Goal: Task Accomplishment & Management: Complete application form

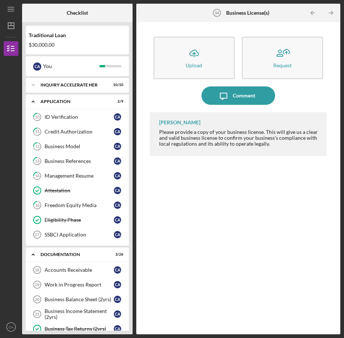
scroll to position [303, 0]
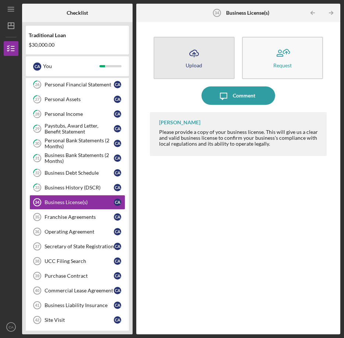
click at [200, 57] on icon "Icon/Upload" at bounding box center [194, 53] width 18 height 18
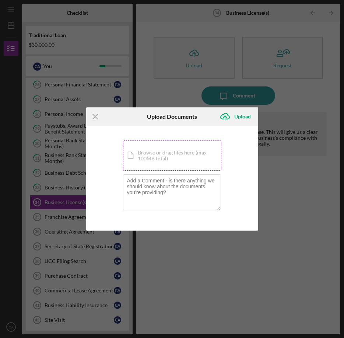
click at [194, 159] on div "Icon/Document Browse or drag files here (max 100MB total) Tap to choose files o…" at bounding box center [172, 156] width 98 height 30
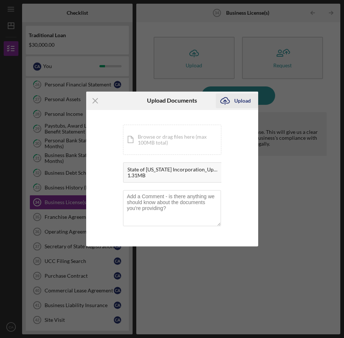
click at [243, 101] on div "Upload" at bounding box center [242, 100] width 17 height 15
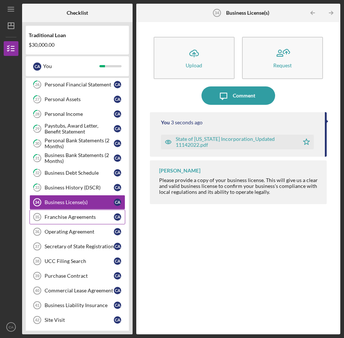
click at [87, 216] on div "Franchise Agreements" at bounding box center [79, 217] width 69 height 6
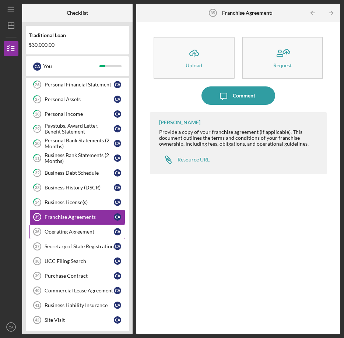
click at [85, 227] on link "Operating Agreement 36 Operating Agreement C A" at bounding box center [77, 231] width 96 height 15
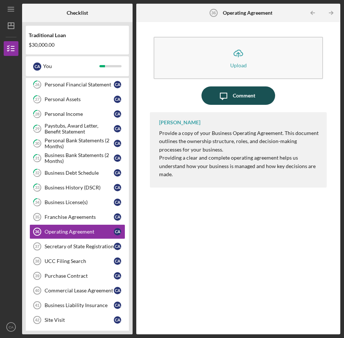
click at [234, 99] on div "Comment" at bounding box center [243, 95] width 22 height 18
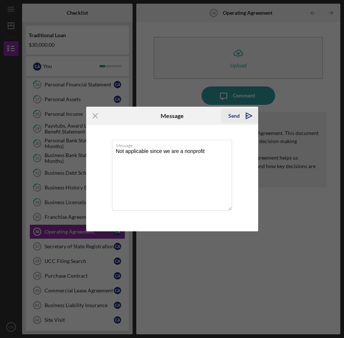
type textarea "Not applicable since we are a nonprofit"
click at [243, 113] on icon "Icon/icon-invite-send" at bounding box center [248, 116] width 18 height 18
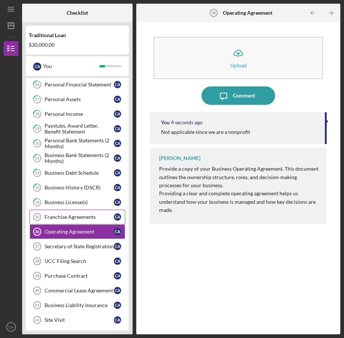
click at [50, 221] on link "Franchise Agreements 35 Franchise Agreements C A" at bounding box center [77, 217] width 96 height 15
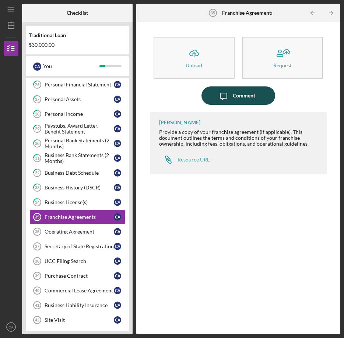
click at [237, 98] on div "Comment" at bounding box center [243, 95] width 22 height 18
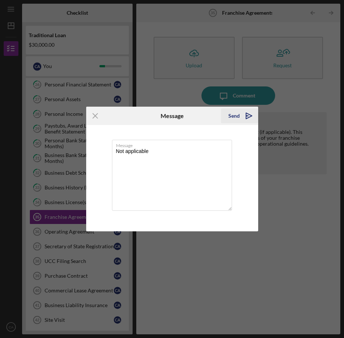
type textarea "Not applicable"
click at [241, 118] on icon "Icon/icon-invite-send" at bounding box center [248, 116] width 18 height 18
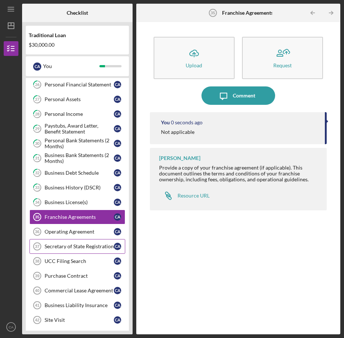
click at [98, 245] on div "Secretary of State Registration" at bounding box center [79, 246] width 69 height 6
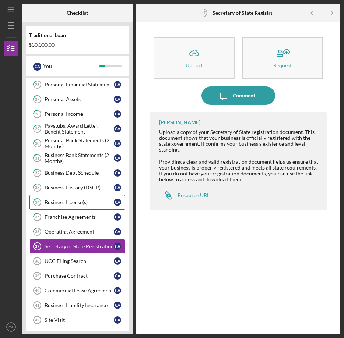
click at [101, 202] on div "Business License(s)" at bounding box center [79, 202] width 69 height 6
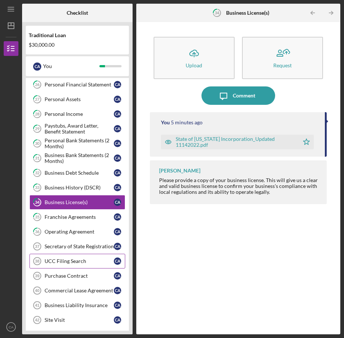
click at [102, 256] on link "UCC Filing Search 38 UCC Filing Search C A" at bounding box center [77, 261] width 96 height 15
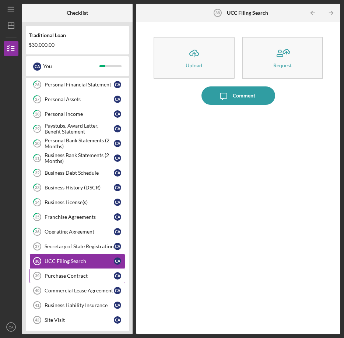
click at [79, 279] on link "Purchase Contract 39 Purchase Contract C A" at bounding box center [77, 275] width 96 height 15
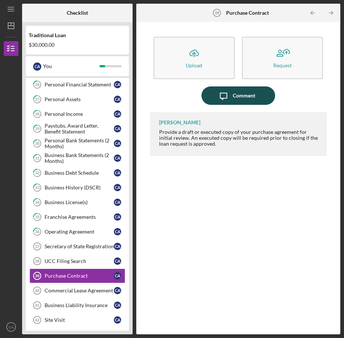
click at [238, 98] on div "Comment" at bounding box center [243, 95] width 22 height 18
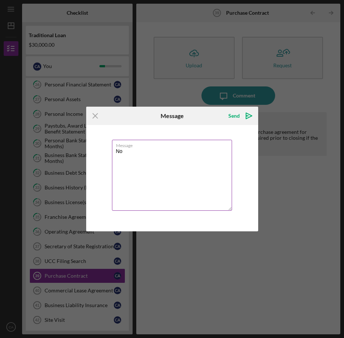
type textarea "N"
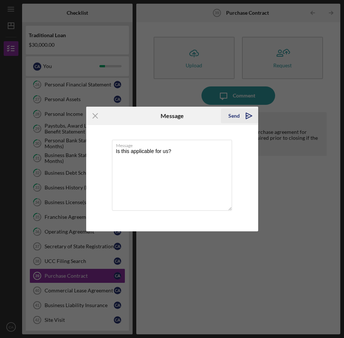
type textarea "Is this applicable for us?"
click at [242, 114] on icon "Icon/icon-invite-send" at bounding box center [248, 116] width 18 height 18
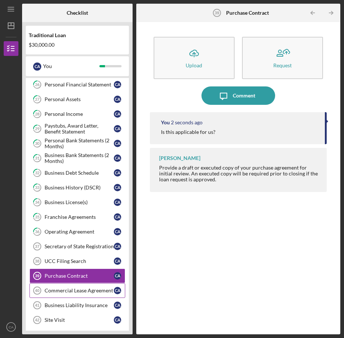
click at [93, 293] on link "Commercial Lease Agreement 40 Commercial Lease Agreement C A" at bounding box center [77, 290] width 96 height 15
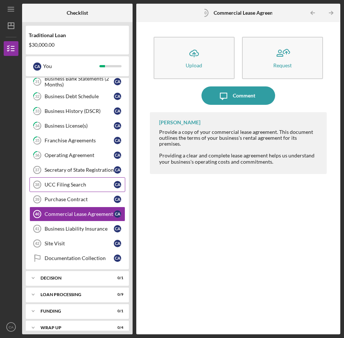
scroll to position [388, 0]
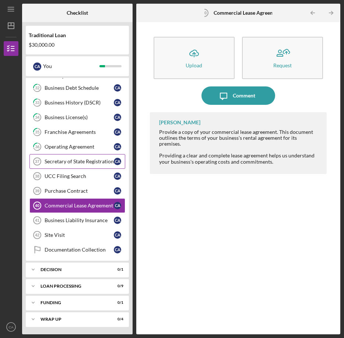
click at [89, 156] on link "Secretary of State Registration 37 Secretary of State Registration C A" at bounding box center [77, 161] width 96 height 15
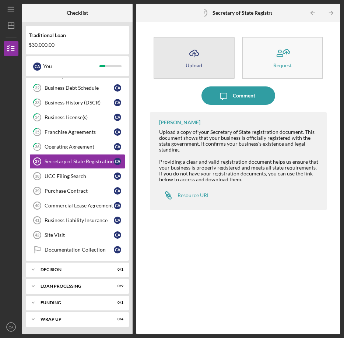
click at [199, 66] on div "Upload" at bounding box center [193, 66] width 17 height 6
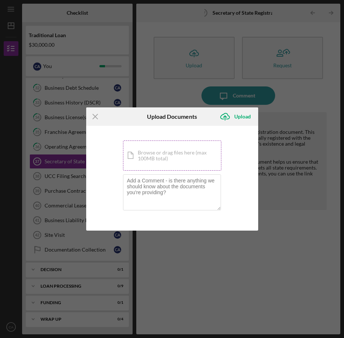
click at [188, 148] on div "Icon/Document Browse or drag files here (max 100MB total) Tap to choose files o…" at bounding box center [172, 156] width 98 height 30
click at [97, 117] on icon "Icon/Menu Close" at bounding box center [95, 116] width 18 height 18
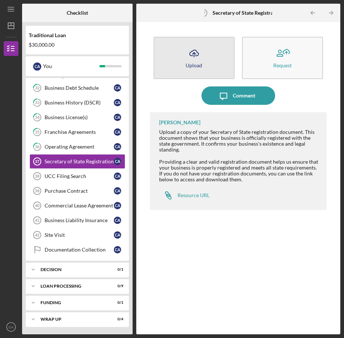
click at [212, 72] on button "Icon/Upload Upload" at bounding box center [193, 58] width 81 height 42
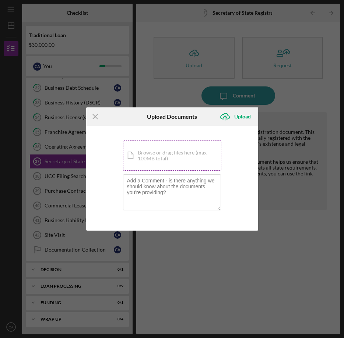
click at [189, 157] on div "Icon/Document Browse or drag files here (max 100MB total) Tap to choose files o…" at bounding box center [172, 156] width 98 height 30
click at [97, 115] on icon "Icon/Menu Close" at bounding box center [95, 116] width 18 height 18
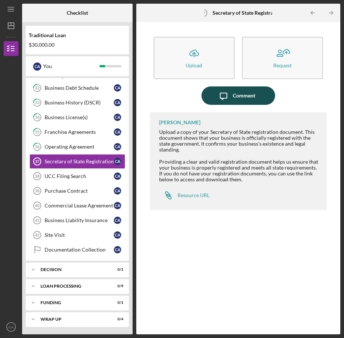
click at [215, 97] on icon "Icon/Message" at bounding box center [223, 95] width 18 height 18
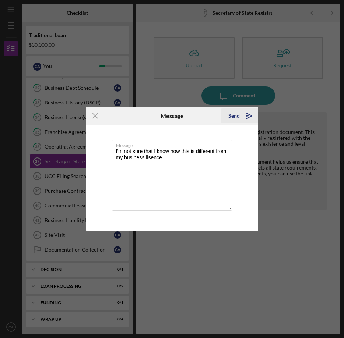
type textarea "I'm not sure that I know how this is different from my business lisence"
click at [242, 119] on icon "Icon/icon-invite-send" at bounding box center [248, 116] width 18 height 18
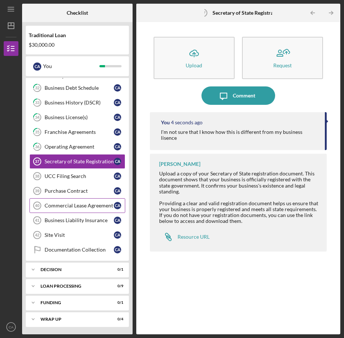
click at [80, 206] on div "Commercial Lease Agreement" at bounding box center [79, 206] width 69 height 6
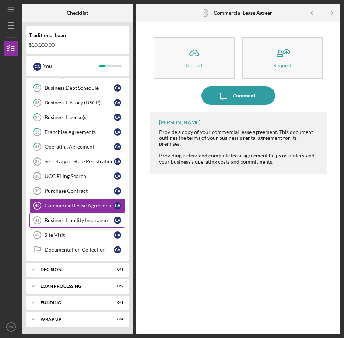
click at [81, 219] on div "Business Liability Insurance" at bounding box center [79, 220] width 69 height 6
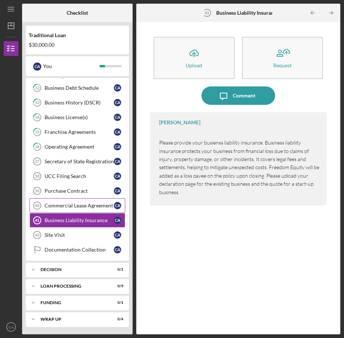
click at [81, 206] on div "Commercial Lease Agreement" at bounding box center [79, 206] width 69 height 6
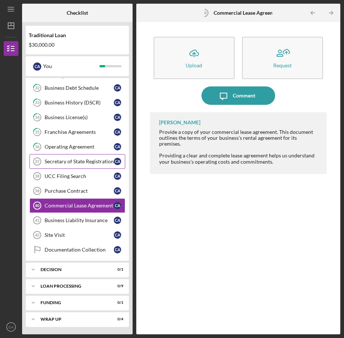
click at [67, 159] on div "Secretary of State Registration" at bounding box center [79, 162] width 69 height 6
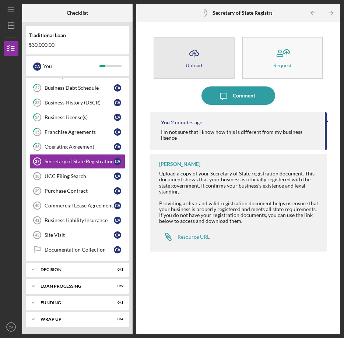
click at [180, 47] on button "Icon/Upload Upload" at bounding box center [193, 58] width 81 height 42
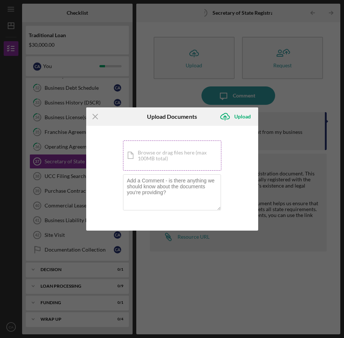
click at [187, 145] on div "Icon/Document Browse or drag files here (max 100MB total) Tap to choose files o…" at bounding box center [172, 156] width 98 height 30
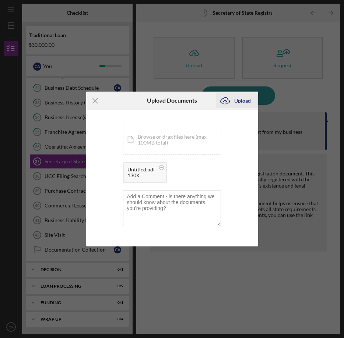
click at [240, 102] on div "Upload" at bounding box center [242, 100] width 17 height 15
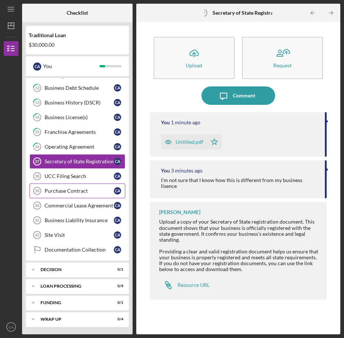
click at [88, 188] on div "Purchase Contract" at bounding box center [79, 191] width 69 height 6
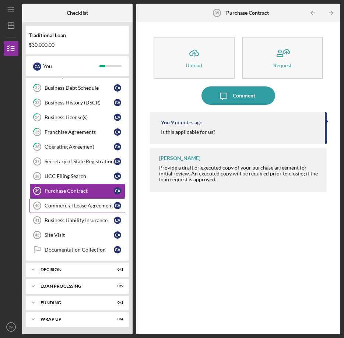
click at [90, 201] on link "Commercial Lease Agreement 40 Commercial Lease Agreement C A" at bounding box center [77, 205] width 96 height 15
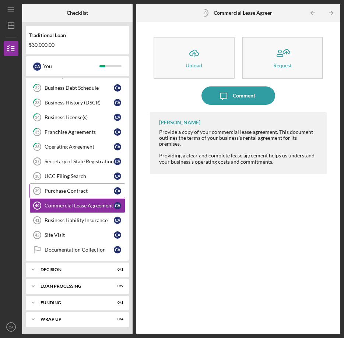
click at [104, 187] on link "Purchase Contract 39 Purchase Contract C A" at bounding box center [77, 191] width 96 height 15
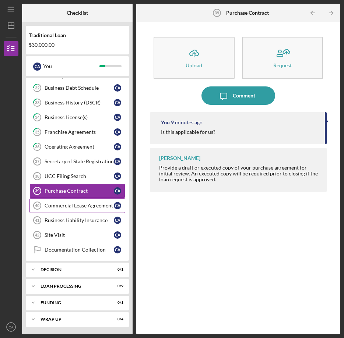
click at [99, 199] on link "Commercial Lease Agreement 40 Commercial Lease Agreement C A" at bounding box center [77, 205] width 96 height 15
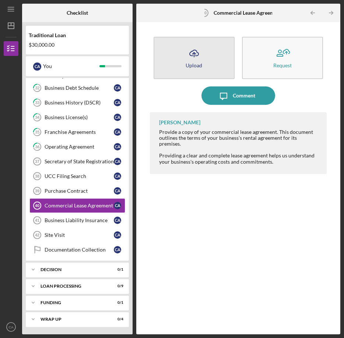
click at [220, 65] on button "Icon/Upload Upload" at bounding box center [193, 58] width 81 height 42
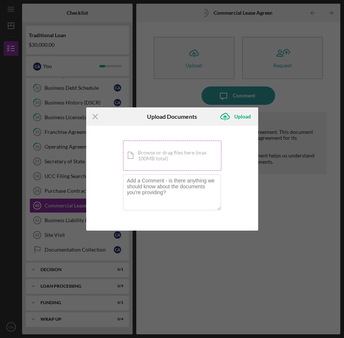
click at [196, 143] on div "Icon/Document Browse or drag files here (max 100MB total) Tap to choose files o…" at bounding box center [172, 156] width 98 height 30
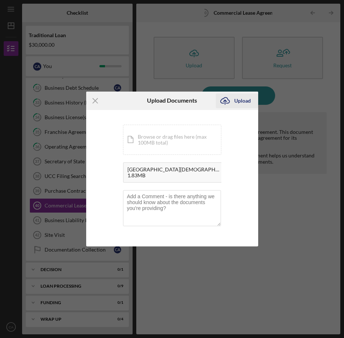
click at [232, 102] on icon "Icon/Upload" at bounding box center [225, 101] width 18 height 18
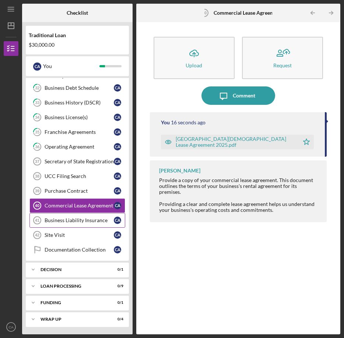
click at [91, 221] on div "Business Liability Insurance" at bounding box center [79, 220] width 69 height 6
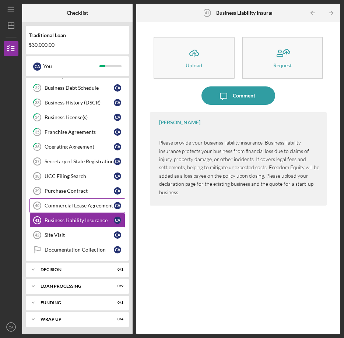
click at [84, 204] on div "Commercial Lease Agreement" at bounding box center [79, 206] width 69 height 6
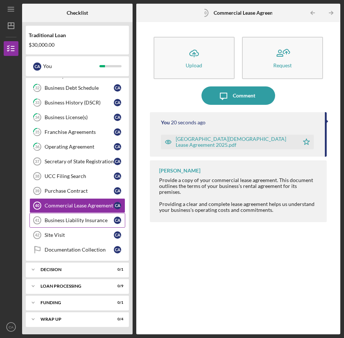
click at [86, 217] on link "Business Liability Insurance 41 Business Liability Insurance C A" at bounding box center [77, 220] width 96 height 15
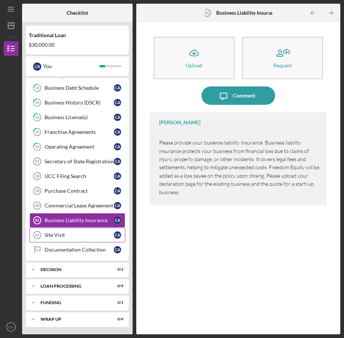
click at [96, 233] on div "Site Visit" at bounding box center [79, 235] width 69 height 6
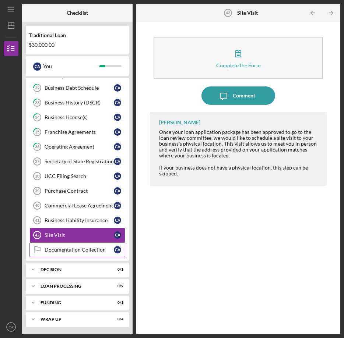
click at [99, 245] on link "Documentation Collection Documentation Collection C A" at bounding box center [77, 249] width 96 height 15
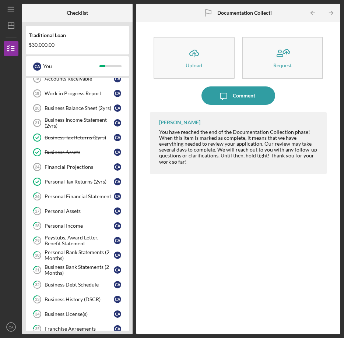
scroll to position [152, 0]
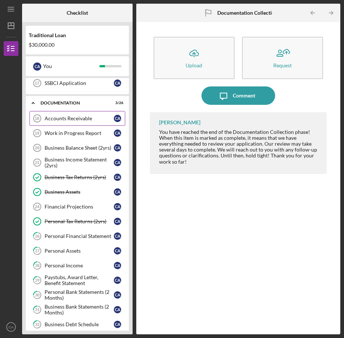
click at [107, 122] on link "Accounts Receivable 18 Accounts Receivable C A" at bounding box center [77, 118] width 96 height 15
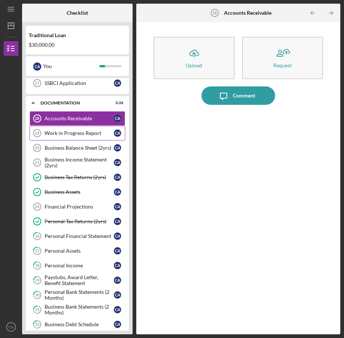
click at [103, 134] on div "Work in Progress Report" at bounding box center [79, 133] width 69 height 6
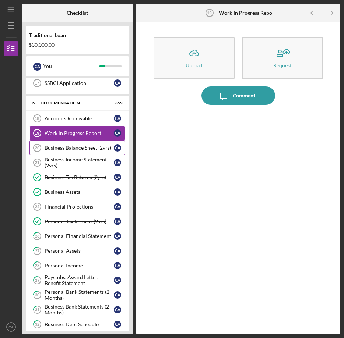
click at [101, 147] on div "Business Balance Sheet (2yrs)" at bounding box center [79, 148] width 69 height 6
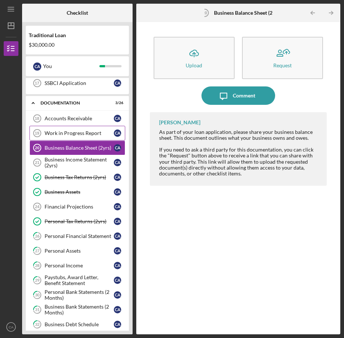
click at [99, 132] on div "Work in Progress Report" at bounding box center [79, 133] width 69 height 6
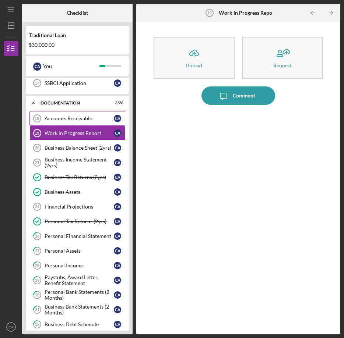
click at [95, 120] on div "Accounts Receivable" at bounding box center [79, 118] width 69 height 6
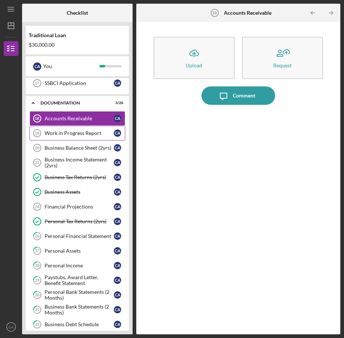
click at [96, 137] on link "Work in Progress Report 19 Work in Progress Report C A" at bounding box center [77, 133] width 96 height 15
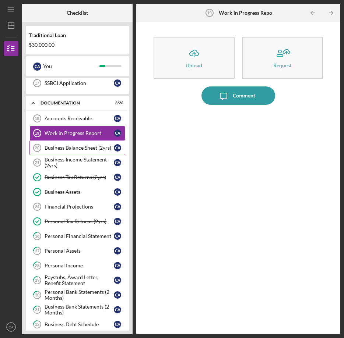
click at [97, 147] on div "Business Balance Sheet (2yrs)" at bounding box center [79, 148] width 69 height 6
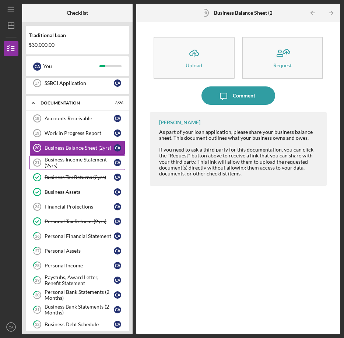
click at [102, 159] on div "Business Income Statement (2yrs)" at bounding box center [79, 163] width 69 height 12
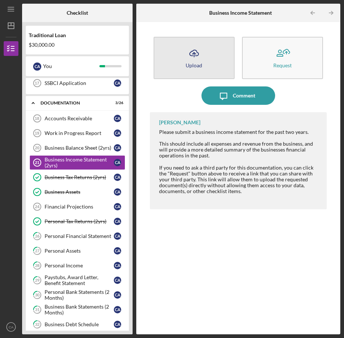
click at [208, 63] on button "Icon/Upload Upload" at bounding box center [193, 58] width 81 height 42
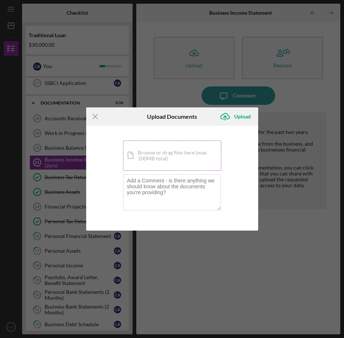
click at [188, 162] on div "Icon/Document Browse or drag files here (max 100MB total) Tap to choose files o…" at bounding box center [172, 156] width 98 height 30
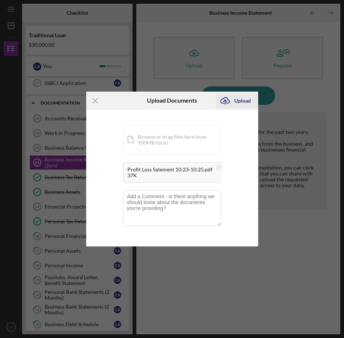
click at [246, 103] on div "Upload" at bounding box center [242, 100] width 17 height 15
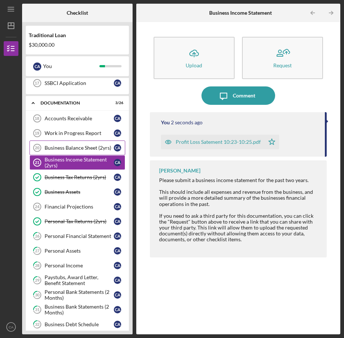
click at [66, 150] on div "Business Balance Sheet (2yrs)" at bounding box center [79, 148] width 69 height 6
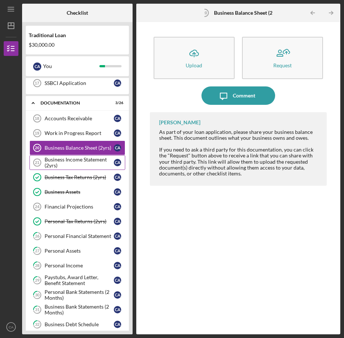
click at [70, 164] on div "Business Income Statement (2yrs)" at bounding box center [79, 163] width 69 height 12
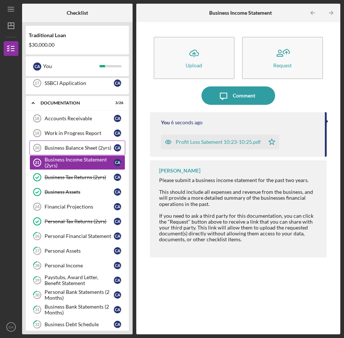
click at [75, 150] on div "Business Balance Sheet (2yrs)" at bounding box center [79, 148] width 69 height 6
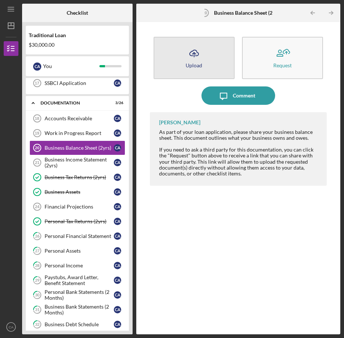
click at [205, 68] on button "Icon/Upload Upload" at bounding box center [193, 58] width 81 height 42
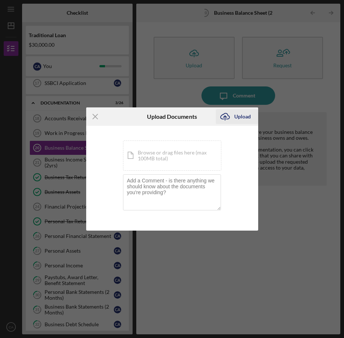
click at [239, 119] on div "Upload" at bounding box center [242, 116] width 17 height 15
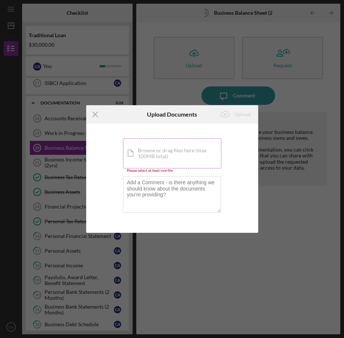
click at [177, 163] on div "Icon/Document Browse or drag files here (max 100MB total) Tap to choose files o…" at bounding box center [172, 153] width 98 height 30
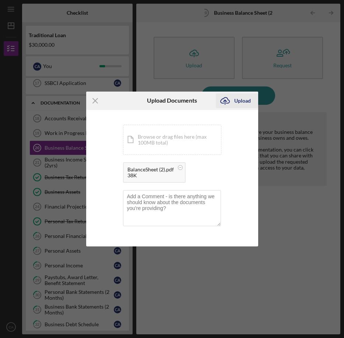
click at [252, 97] on button "Icon/Upload Upload" at bounding box center [237, 100] width 42 height 15
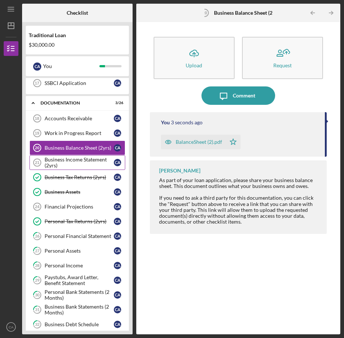
click at [82, 163] on div "Business Income Statement (2yrs)" at bounding box center [79, 163] width 69 height 12
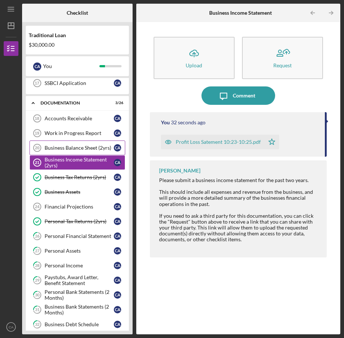
click at [82, 150] on div "Business Balance Sheet (2yrs)" at bounding box center [79, 148] width 69 height 6
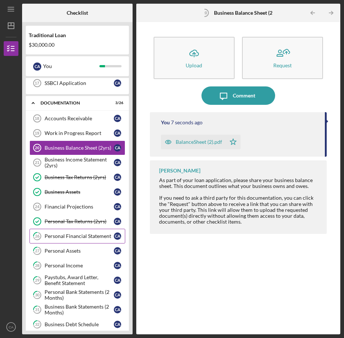
click at [80, 229] on link "26 Personal Financial Statement C A" at bounding box center [77, 236] width 96 height 15
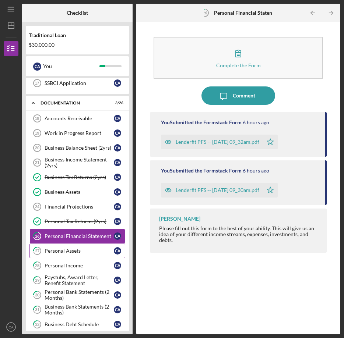
click at [79, 246] on link "27 Personal Assets C A" at bounding box center [77, 250] width 96 height 15
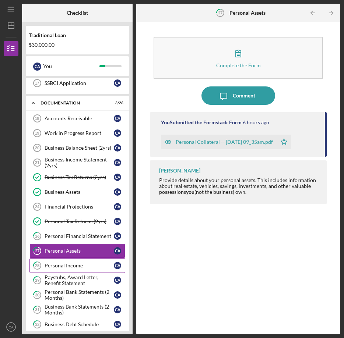
click at [77, 260] on link "28 Personal Income C A" at bounding box center [77, 265] width 96 height 15
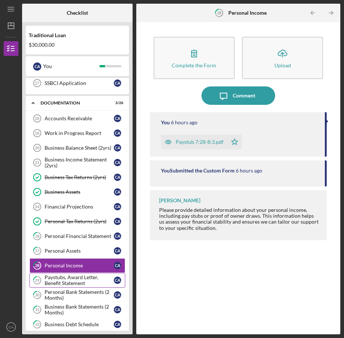
click at [78, 277] on div "Paystubs, Award Letter, Benefit Statement" at bounding box center [79, 280] width 69 height 12
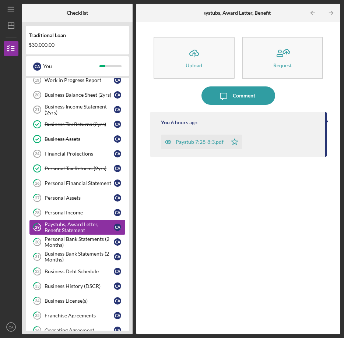
scroll to position [206, 0]
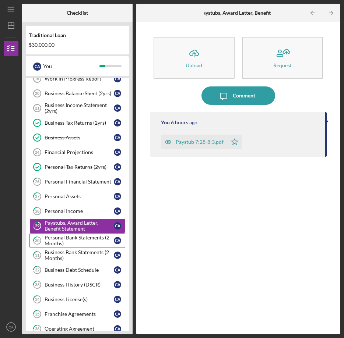
click at [78, 247] on link "30 Personal Bank Statements (2 Months) C A" at bounding box center [77, 240] width 96 height 15
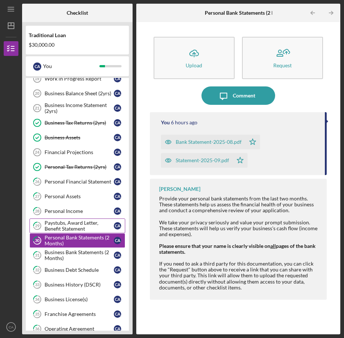
click at [78, 227] on div "Paystubs, Award Letter, Benefit Statement" at bounding box center [79, 226] width 69 height 12
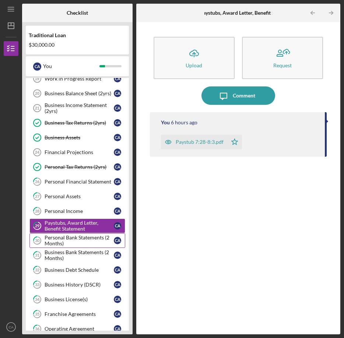
click at [79, 248] on link "30 Personal Bank Statements (2 Months) C A" at bounding box center [77, 240] width 96 height 15
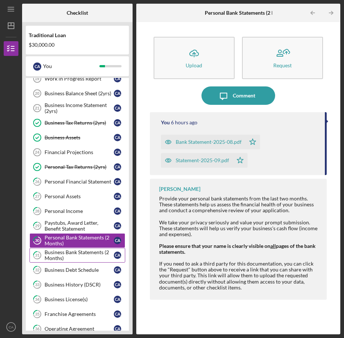
click at [79, 262] on link "31 Business Bank Statements (2 Months) C A" at bounding box center [77, 255] width 96 height 15
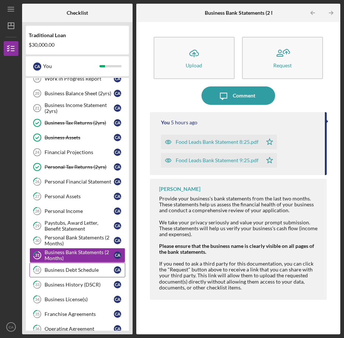
click at [79, 270] on div "Business Debt Schedule" at bounding box center [79, 270] width 69 height 6
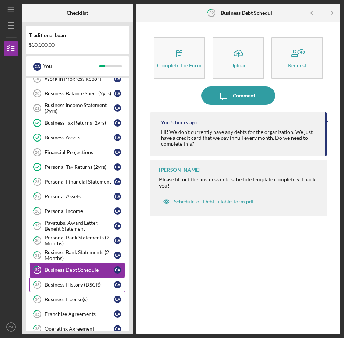
click at [80, 289] on link "33 Business History (DSCR) C A" at bounding box center [77, 284] width 96 height 15
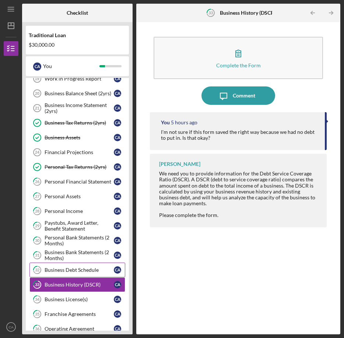
click at [77, 270] on div "Business Debt Schedule" at bounding box center [79, 270] width 69 height 6
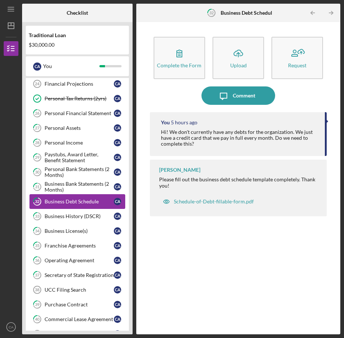
scroll to position [277, 0]
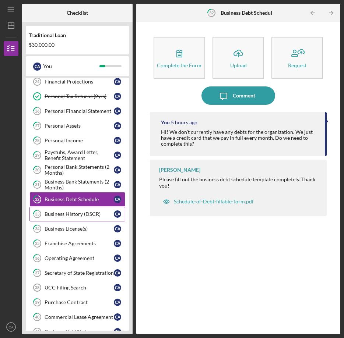
click at [81, 218] on link "33 Business History (DSCR) C A" at bounding box center [77, 214] width 96 height 15
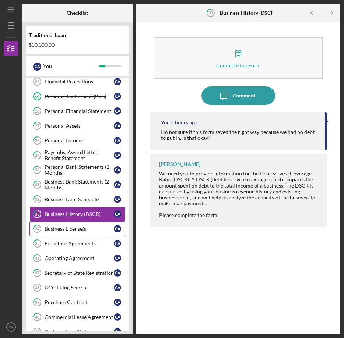
click at [83, 233] on link "34 Business License(s) C A" at bounding box center [77, 228] width 96 height 15
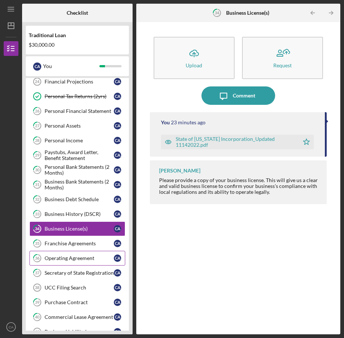
click at [79, 256] on div "Operating Agreement" at bounding box center [79, 258] width 69 height 6
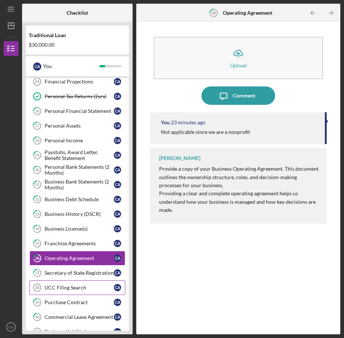
click at [70, 287] on div "UCC Filing Search" at bounding box center [79, 288] width 69 height 6
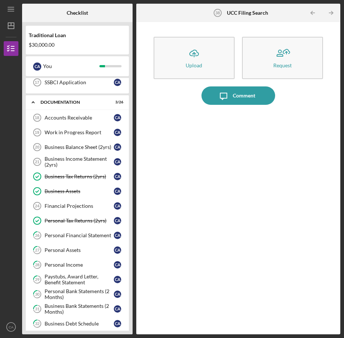
scroll to position [153, 0]
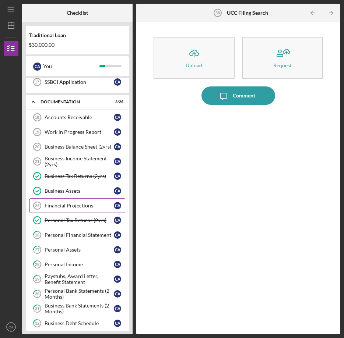
click at [68, 204] on div "Financial Projections" at bounding box center [79, 206] width 69 height 6
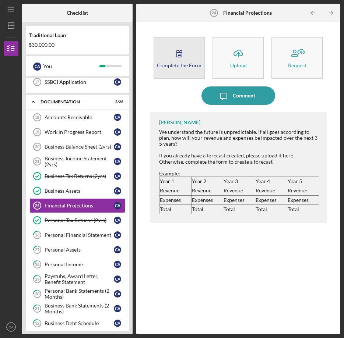
click at [200, 54] on button "Complete the Form Form" at bounding box center [178, 58] width 51 height 42
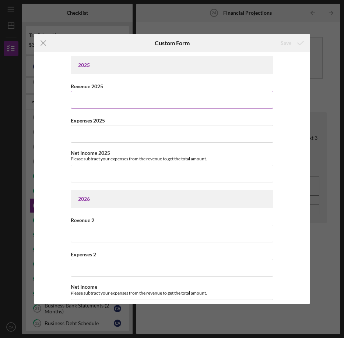
click at [176, 96] on input "Revenue 2025" at bounding box center [172, 100] width 202 height 18
click at [45, 38] on icon "Icon/Menu Close" at bounding box center [43, 43] width 18 height 18
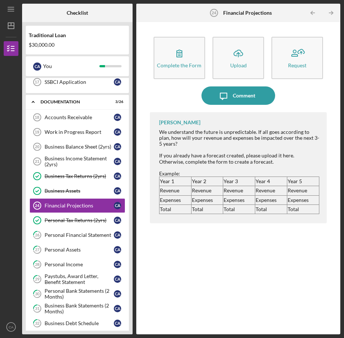
scroll to position [150, 0]
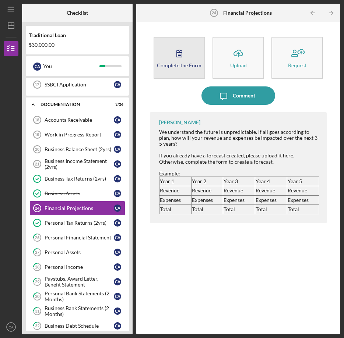
click at [193, 63] on div "Complete the Form" at bounding box center [179, 66] width 45 height 6
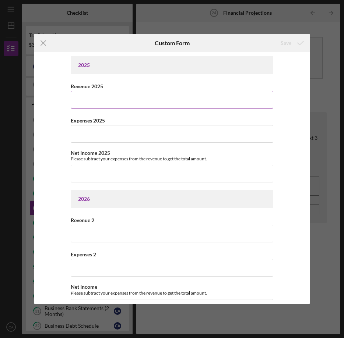
click at [192, 96] on input "Revenue 2025" at bounding box center [172, 100] width 202 height 18
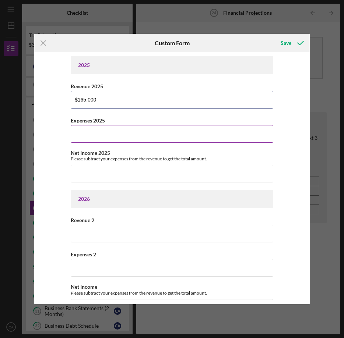
type input "$165,000"
click at [167, 140] on input "Expenses 2025" at bounding box center [172, 134] width 202 height 18
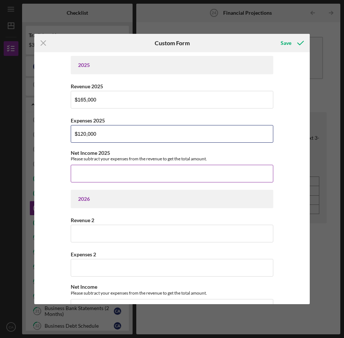
type input "$120,000"
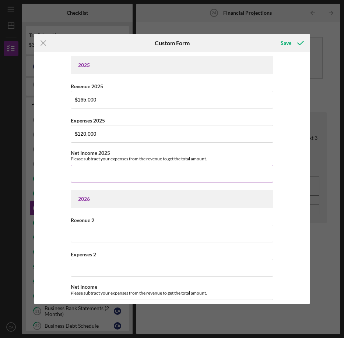
click at [108, 167] on input "Net Income 2025" at bounding box center [172, 174] width 202 height 18
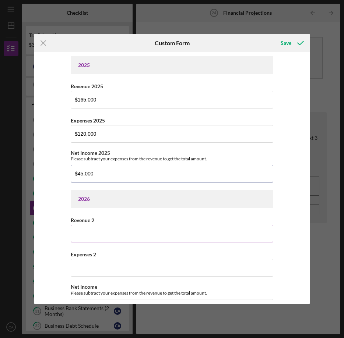
type input "$45,000"
click at [84, 227] on input "Revenue 2" at bounding box center [172, 234] width 202 height 18
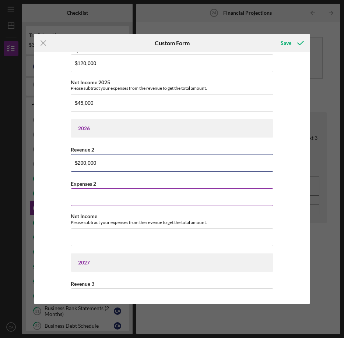
scroll to position [74, 0]
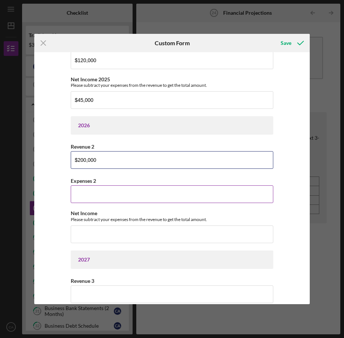
type input "$200,000"
click at [163, 200] on input "Expenses 2" at bounding box center [172, 194] width 202 height 18
type input "$1"
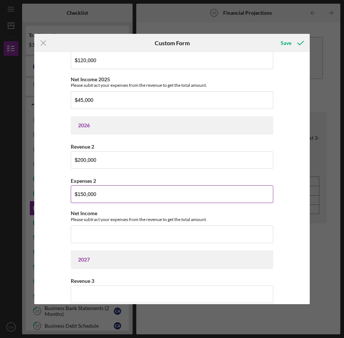
click at [85, 196] on input "$150,000" at bounding box center [172, 194] width 202 height 18
type input "$160,000"
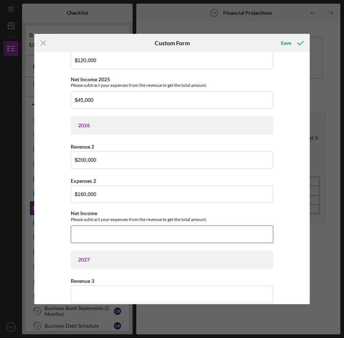
click at [110, 234] on input "Net Income" at bounding box center [172, 234] width 202 height 18
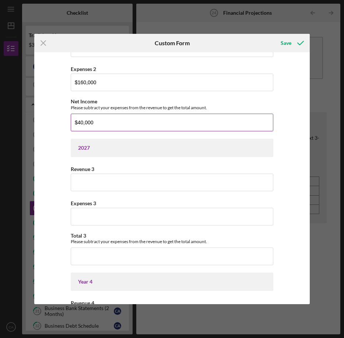
scroll to position [194, 0]
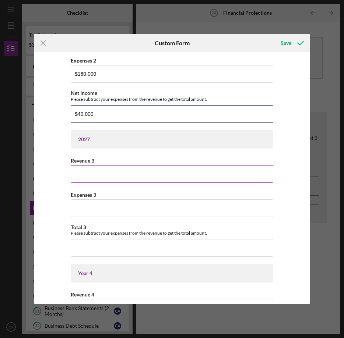
type input "$40,000"
click at [103, 173] on input "Revenue 3" at bounding box center [172, 174] width 202 height 18
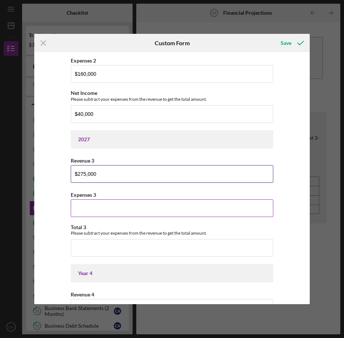
type input "$275,000"
click at [100, 207] on input "Expenses 3" at bounding box center [172, 208] width 202 height 18
type input "$1"
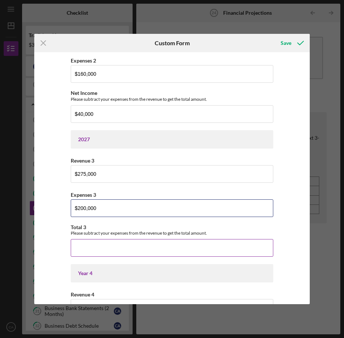
type input "$200,000"
click at [111, 239] on input "Total 3" at bounding box center [172, 248] width 202 height 18
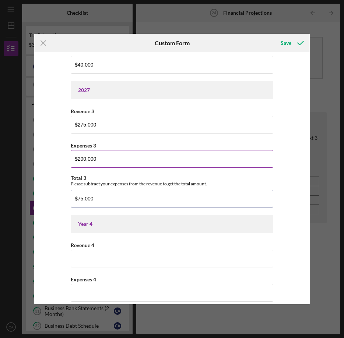
scroll to position [255, 0]
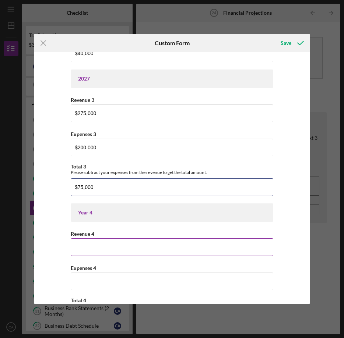
type input "$75,000"
click at [146, 248] on input "Revenue 4" at bounding box center [172, 247] width 202 height 18
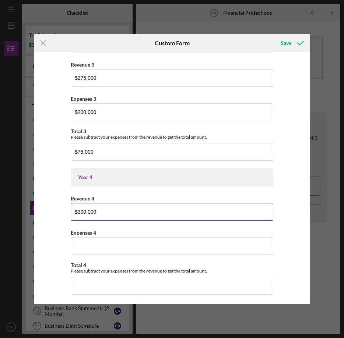
scroll to position [291, 0]
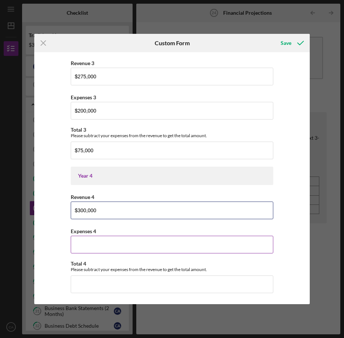
type input "$300,000"
click at [92, 242] on input "Expenses 4" at bounding box center [172, 245] width 202 height 18
type input "$3"
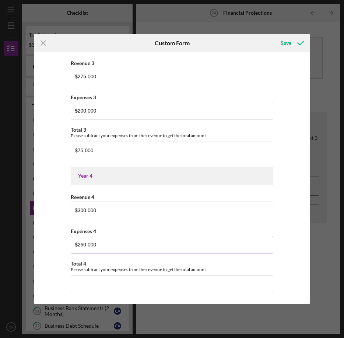
type input "$260,000"
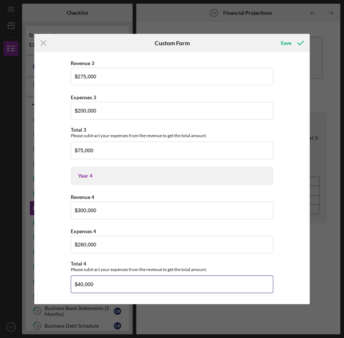
type input "$40,000"
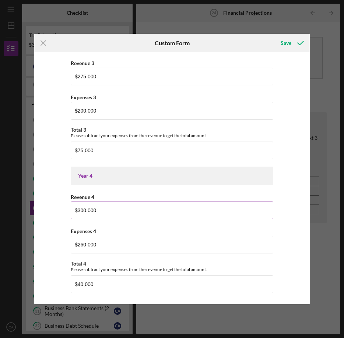
click at [85, 211] on input "$300,000" at bounding box center [172, 211] width 202 height 18
type input "$400,000"
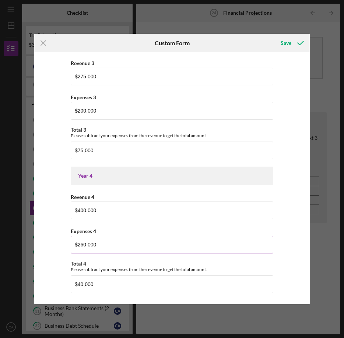
click at [217, 237] on input "$260,000" at bounding box center [172, 245] width 202 height 18
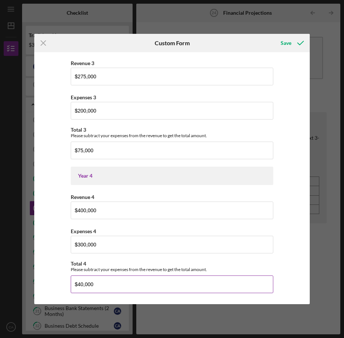
click at [207, 273] on div "Total 4 Please subtract your expenses from the revenue to get the total amount.…" at bounding box center [172, 277] width 202 height 32
click at [207, 283] on input "$40,000" at bounding box center [172, 284] width 202 height 18
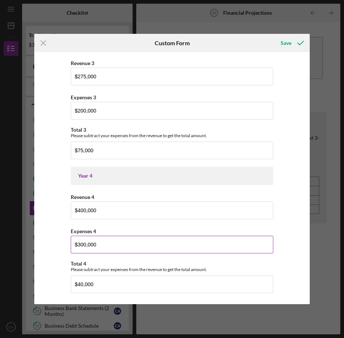
click at [83, 243] on input "$300,000" at bounding box center [172, 245] width 202 height 18
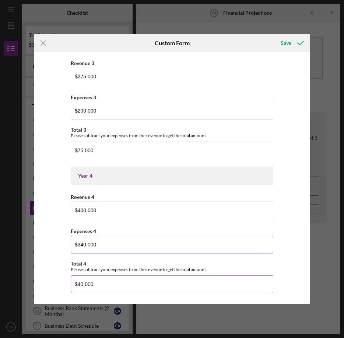
type input "$340,000"
click at [107, 285] on input "$40,000" at bounding box center [172, 284] width 202 height 18
type input "$4"
type input "$60,000"
click at [139, 261] on div "Total 4 Please subtract your expenses from the revenue to get the total amount." at bounding box center [172, 266] width 202 height 11
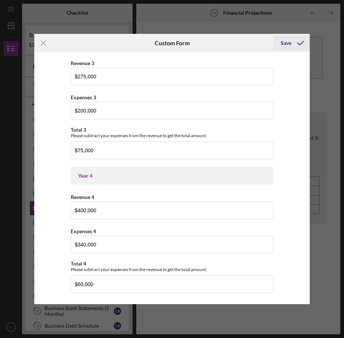
click at [301, 46] on icon "submit" at bounding box center [300, 43] width 18 height 18
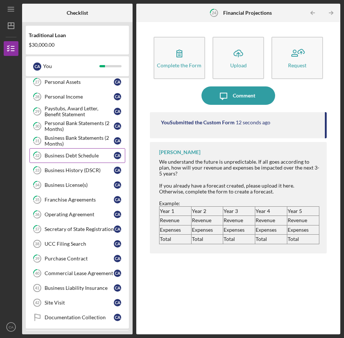
scroll to position [321, 0]
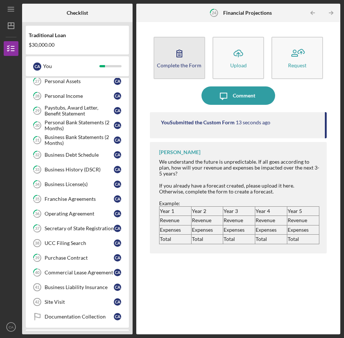
click at [180, 66] on div "Complete the Form" at bounding box center [179, 66] width 45 height 6
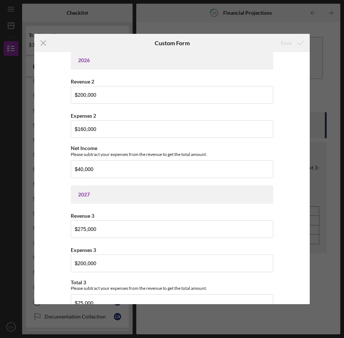
scroll to position [139, 0]
click at [84, 226] on input "$275,000" at bounding box center [172, 229] width 202 height 18
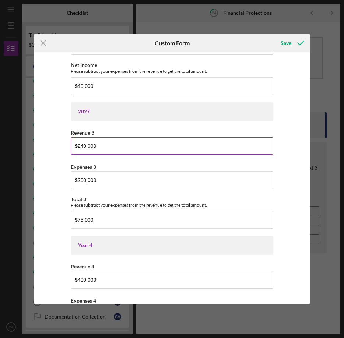
scroll to position [224, 0]
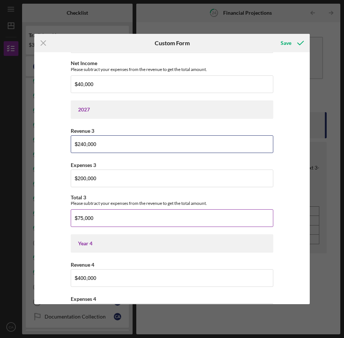
type input "$240,000"
click at [82, 214] on input "$75,000" at bounding box center [172, 218] width 202 height 18
click at [82, 216] on input "$75,000" at bounding box center [172, 218] width 202 height 18
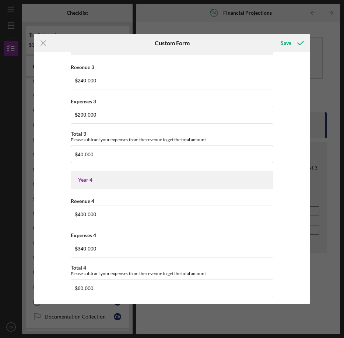
scroll to position [291, 0]
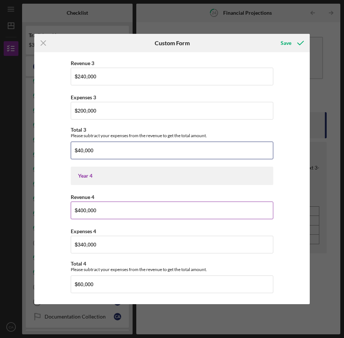
type input "$40,000"
click at [85, 211] on input "$400,000" at bounding box center [172, 211] width 202 height 18
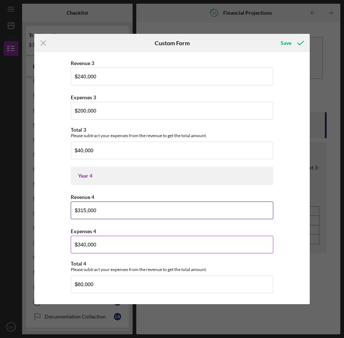
type input "$315,000"
click at [83, 246] on input "$340,000" at bounding box center [172, 245] width 202 height 18
click at [84, 246] on input "$340,000" at bounding box center [172, 245] width 202 height 18
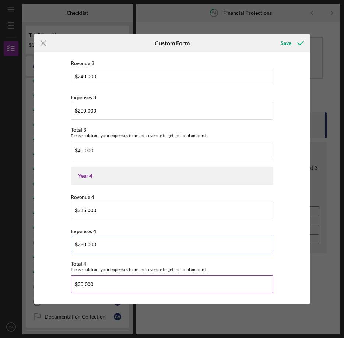
type input "$250,000"
click at [82, 288] on input "$60,000" at bounding box center [172, 284] width 202 height 18
click at [82, 286] on input "$60,000" at bounding box center [172, 284] width 202 height 18
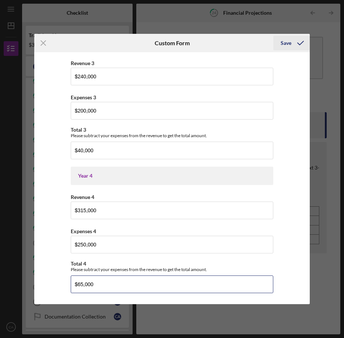
type input "$65,000"
click at [300, 41] on icon "submit" at bounding box center [300, 43] width 18 height 18
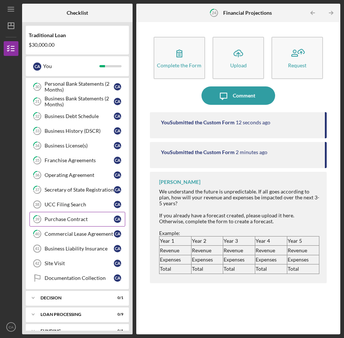
scroll to position [388, 0]
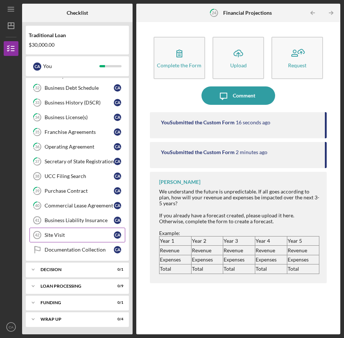
click at [93, 231] on link "Site Visit 42 Site Visit C A" at bounding box center [77, 235] width 96 height 15
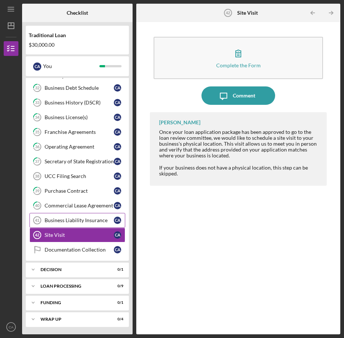
click at [98, 218] on div "Business Liability Insurance" at bounding box center [79, 220] width 69 height 6
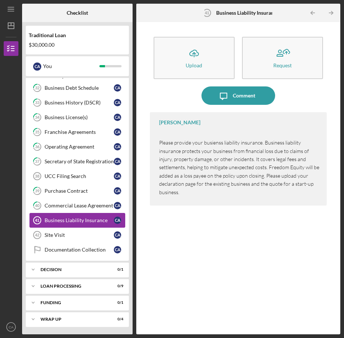
click at [99, 227] on link "Business Liability Insurance 41 Business Liability Insurance C A" at bounding box center [77, 220] width 96 height 15
click at [99, 230] on link "Site Visit 42 Site Visit C A" at bounding box center [77, 235] width 96 height 15
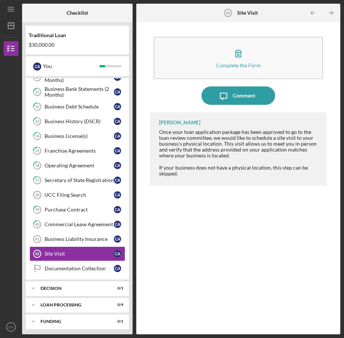
scroll to position [388, 0]
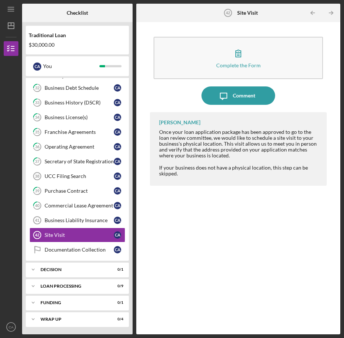
click at [46, 45] on div "$30,000.00" at bounding box center [77, 45] width 97 height 6
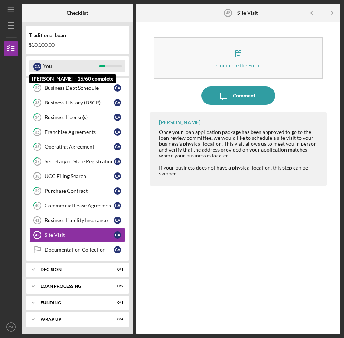
click at [45, 66] on div "You" at bounding box center [71, 66] width 56 height 13
click at [118, 67] on div at bounding box center [110, 66] width 22 height 2
click at [117, 67] on div at bounding box center [110, 66] width 22 height 2
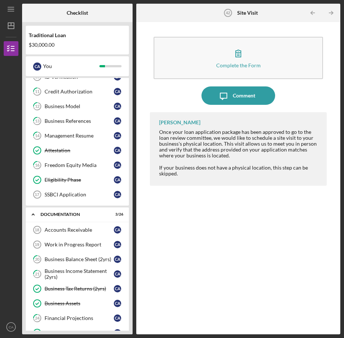
scroll to position [0, 0]
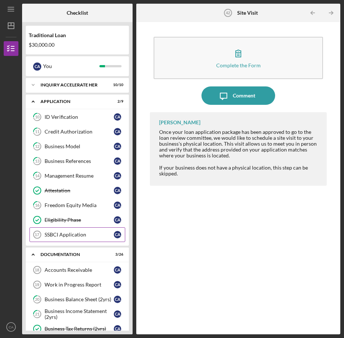
click at [66, 235] on div "SSBCI Application" at bounding box center [79, 235] width 69 height 6
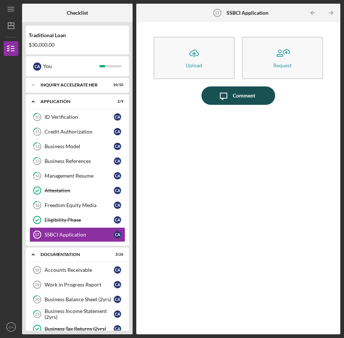
click at [212, 97] on button "Icon/Message Comment" at bounding box center [238, 95] width 74 height 18
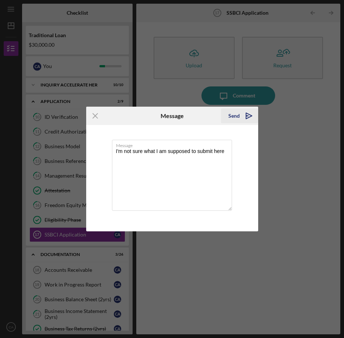
type textarea "I'm not sure what I am supposed to submit here"
click at [243, 120] on icon "Icon/icon-invite-send" at bounding box center [248, 116] width 18 height 18
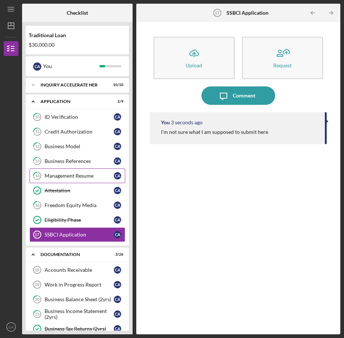
click at [96, 173] on div "Management Resume" at bounding box center [79, 176] width 69 height 6
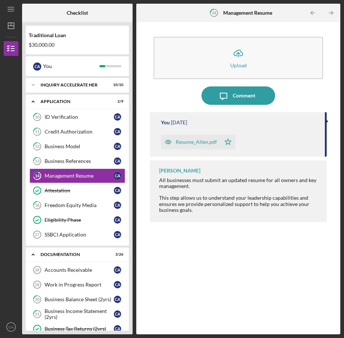
click at [48, 41] on div "Traditional Loan $30,000.00" at bounding box center [77, 39] width 103 height 21
click at [14, 7] on icon "Icon/Menu" at bounding box center [11, 9] width 17 height 17
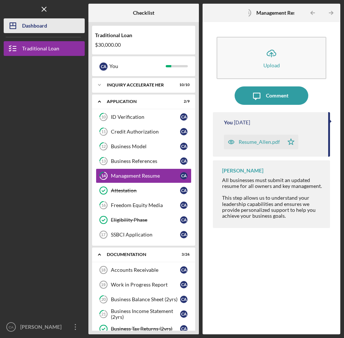
click at [25, 21] on div "Dashboard" at bounding box center [34, 26] width 25 height 17
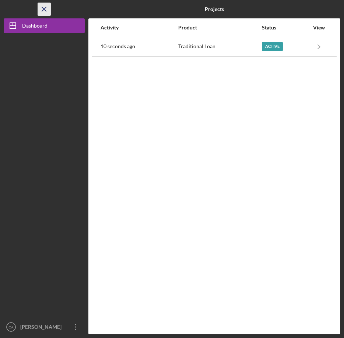
click at [45, 10] on line "button" at bounding box center [44, 9] width 4 height 4
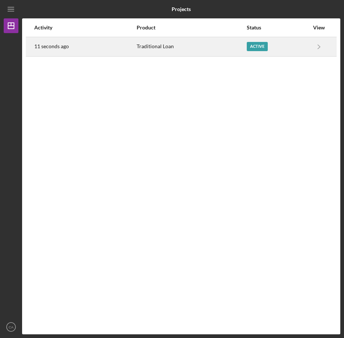
click at [95, 49] on div "11 seconds ago" at bounding box center [85, 47] width 102 height 18
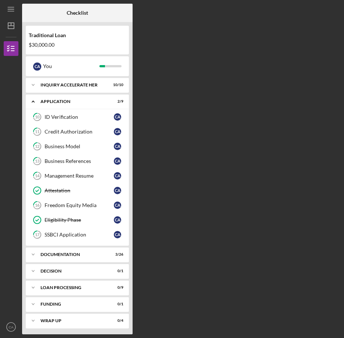
click at [86, 43] on div "$30,000.00" at bounding box center [77, 45] width 97 height 6
click at [93, 234] on div "SSBCI Application" at bounding box center [79, 235] width 69 height 6
